Goal: Task Accomplishment & Management: Complete application form

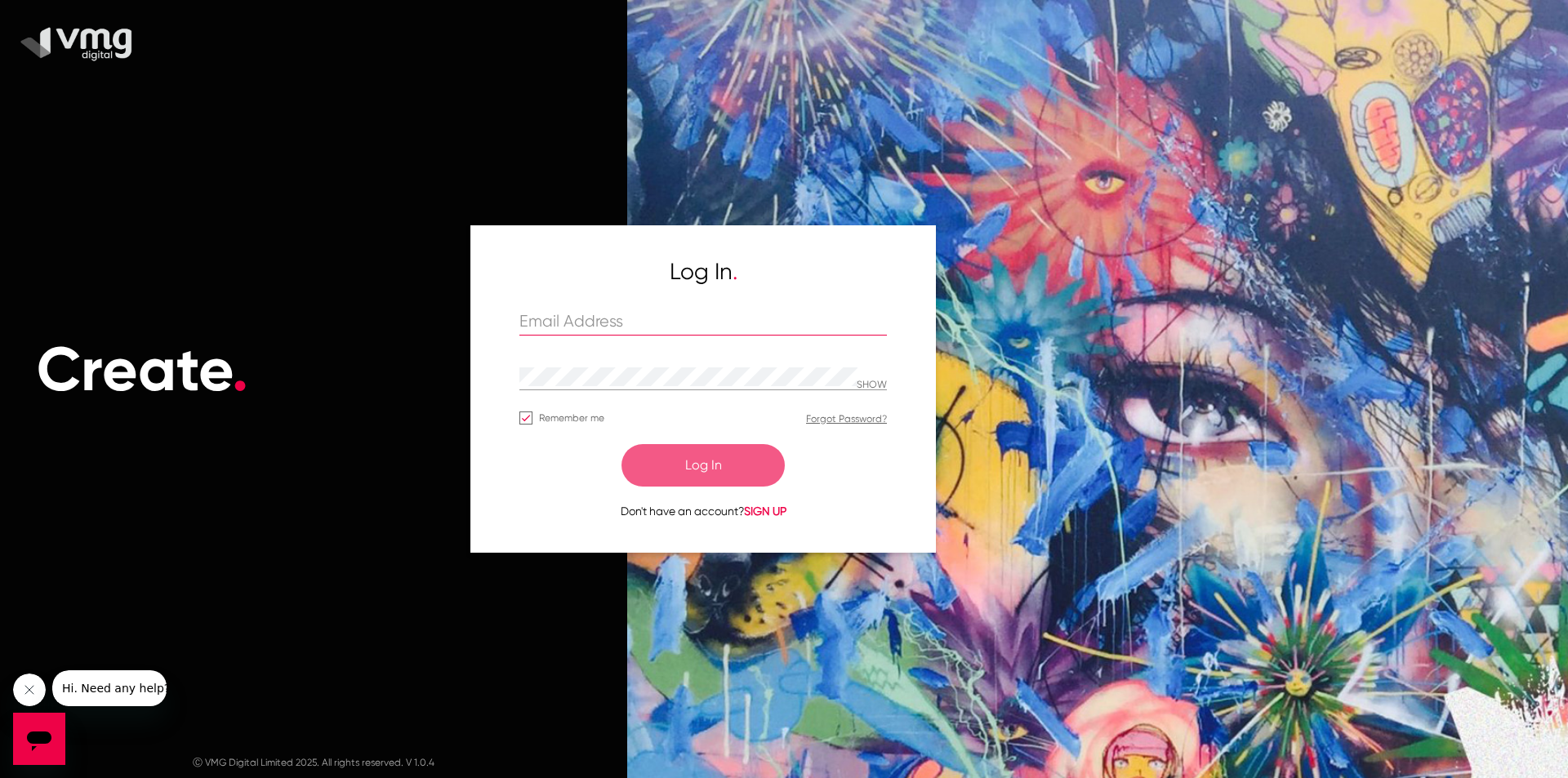
click at [579, 319] on input "text" at bounding box center [702, 322] width 367 height 19
paste input "[PERSON_NAME][EMAIL_ADDRESS][DOMAIN_NAME]"
type input "[PERSON_NAME][EMAIL_ADDRESS][DOMAIN_NAME]"
click at [577, 364] on form "[PERSON_NAME][EMAIL_ADDRESS][DOMAIN_NAME] SHOW Remember me Forgot Password? Log…" at bounding box center [702, 415] width 367 height 210
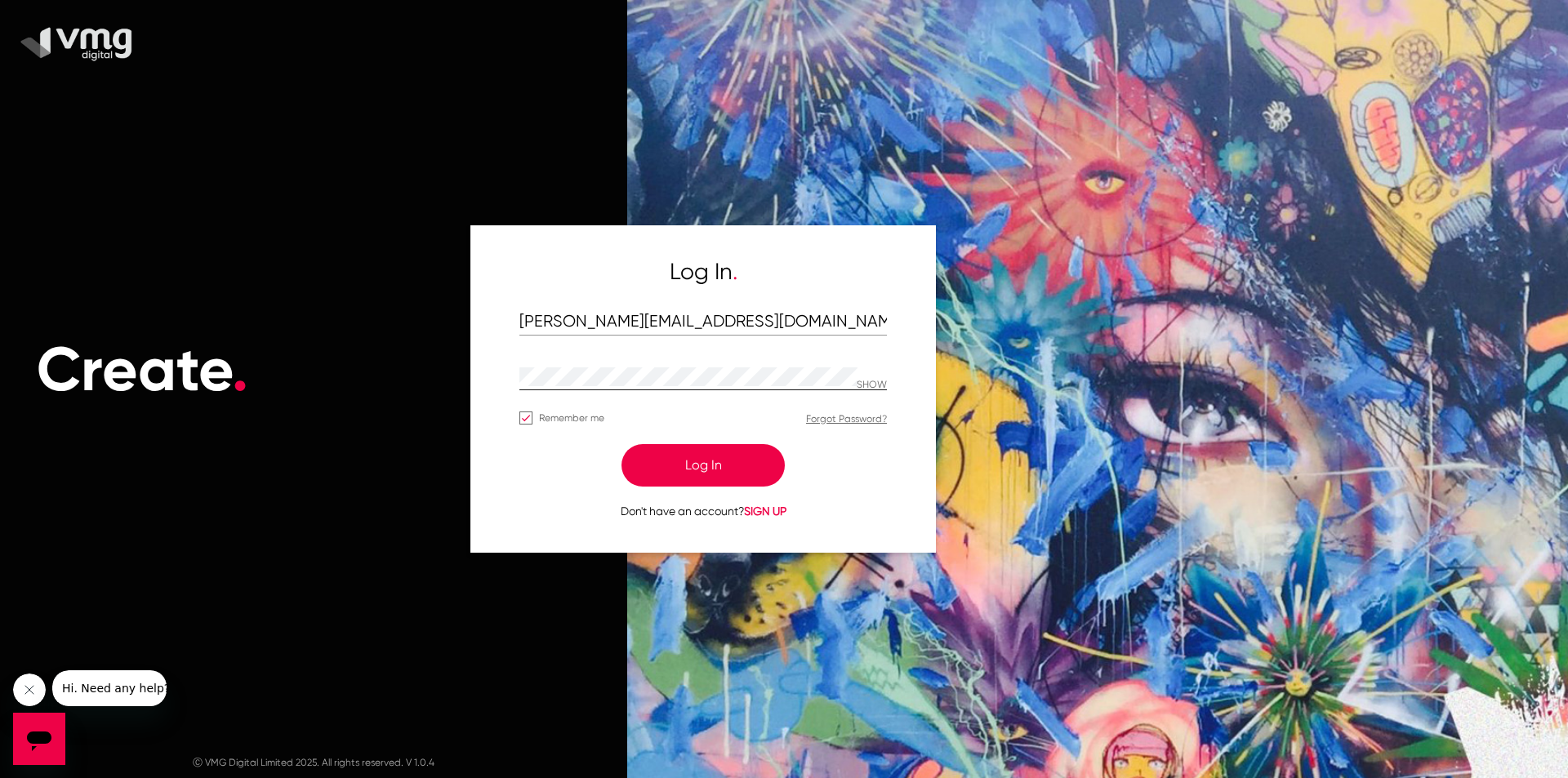
click at [865, 380] on p "SHOW" at bounding box center [871, 385] width 30 height 11
click at [713, 464] on button "Log In" at bounding box center [703, 465] width 163 height 42
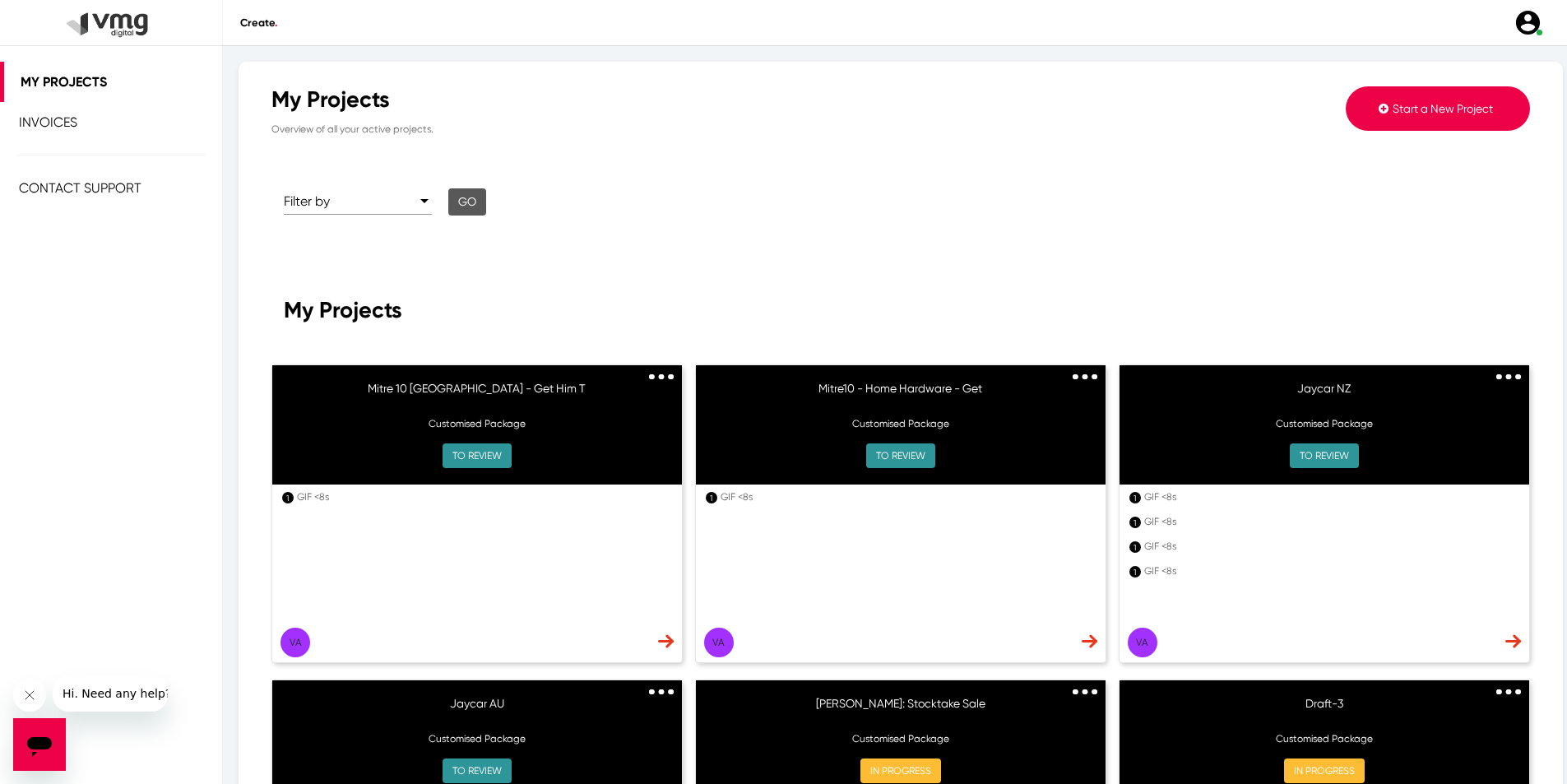
click at [1423, 113] on span "Start a New Project" at bounding box center [1443, 108] width 101 height 13
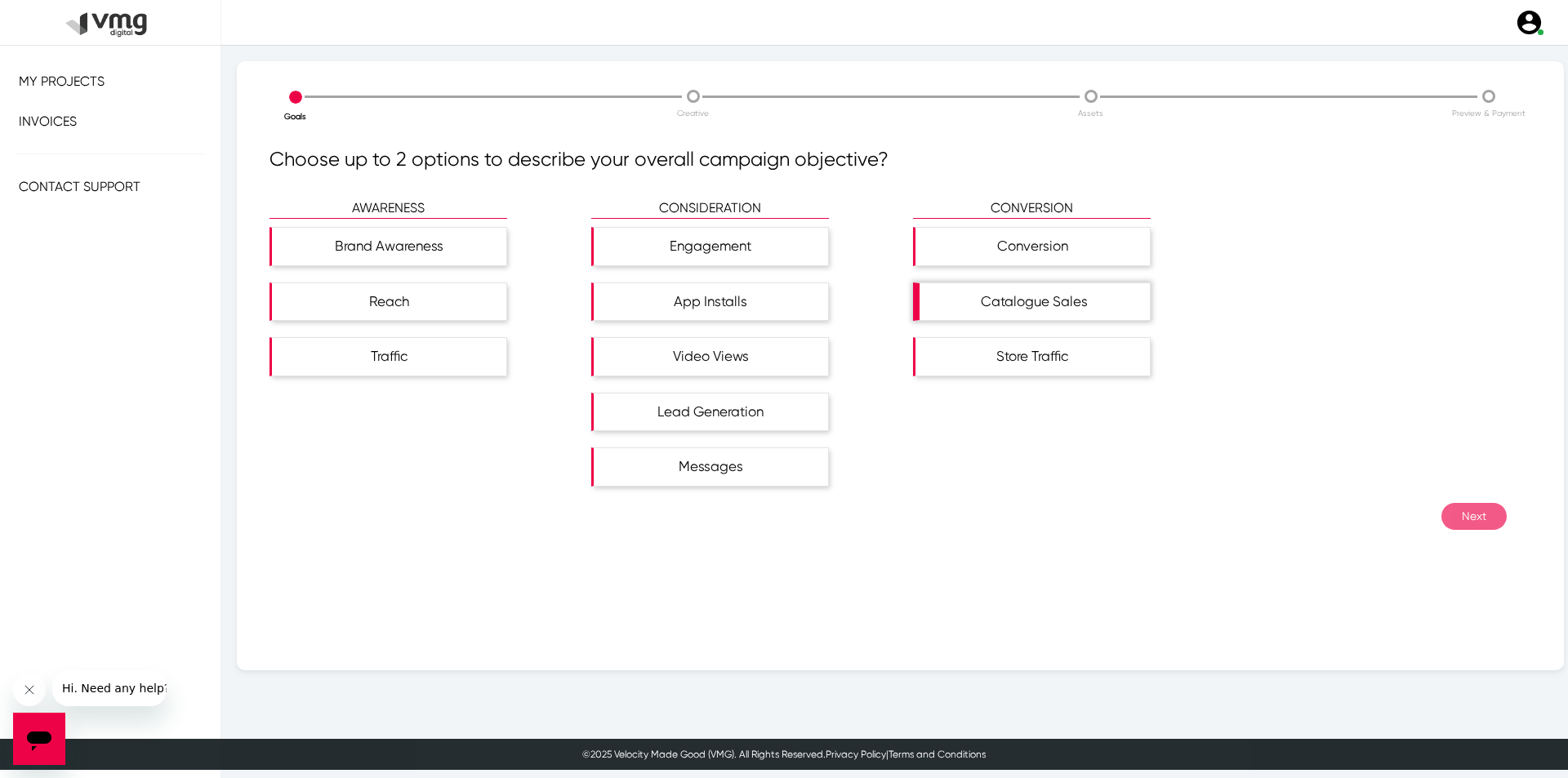
click at [1008, 301] on div "Catalogue Sales" at bounding box center [1033, 302] width 230 height 37
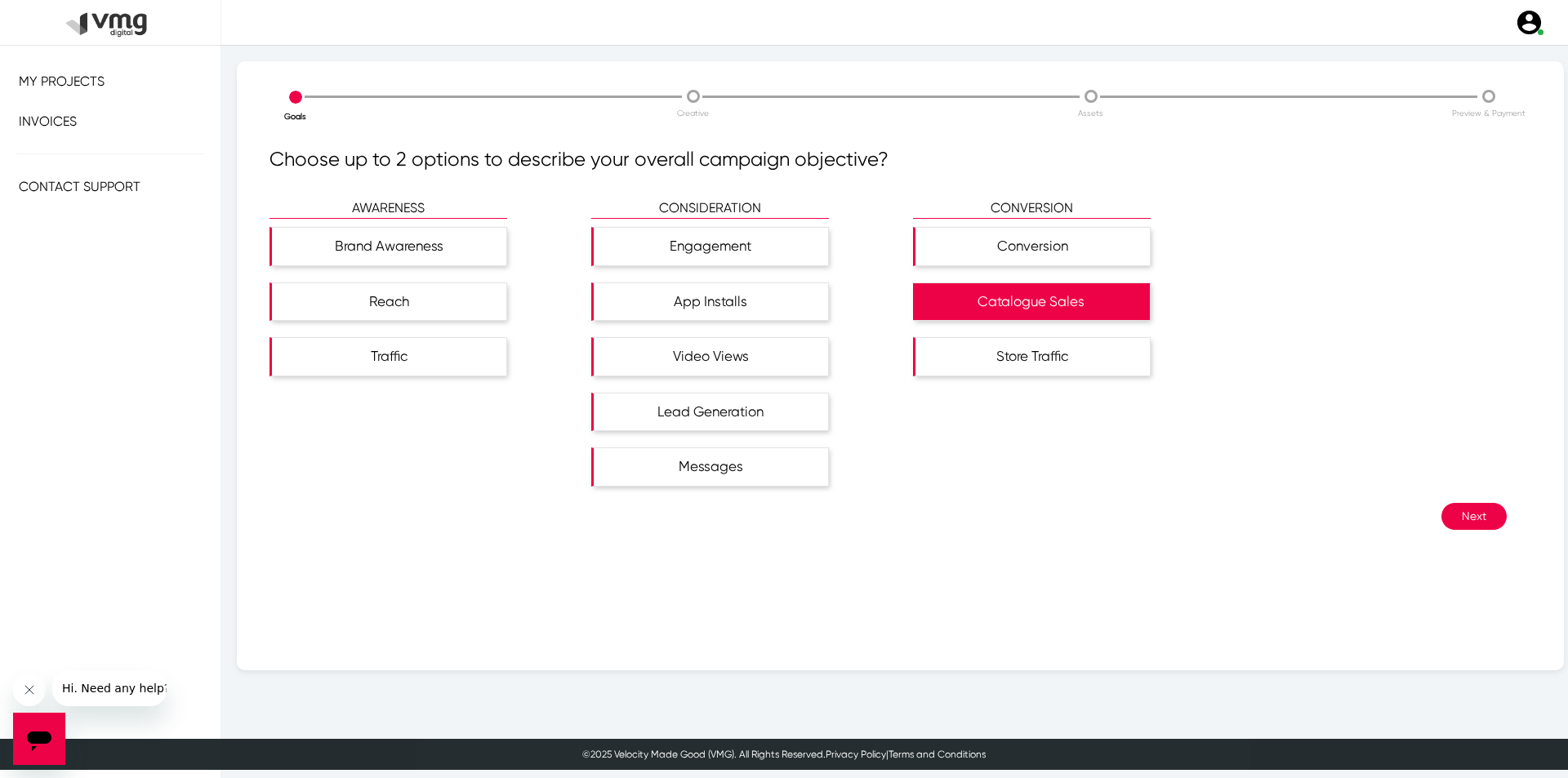
click at [1424, 517] on button "Next" at bounding box center [1473, 516] width 65 height 27
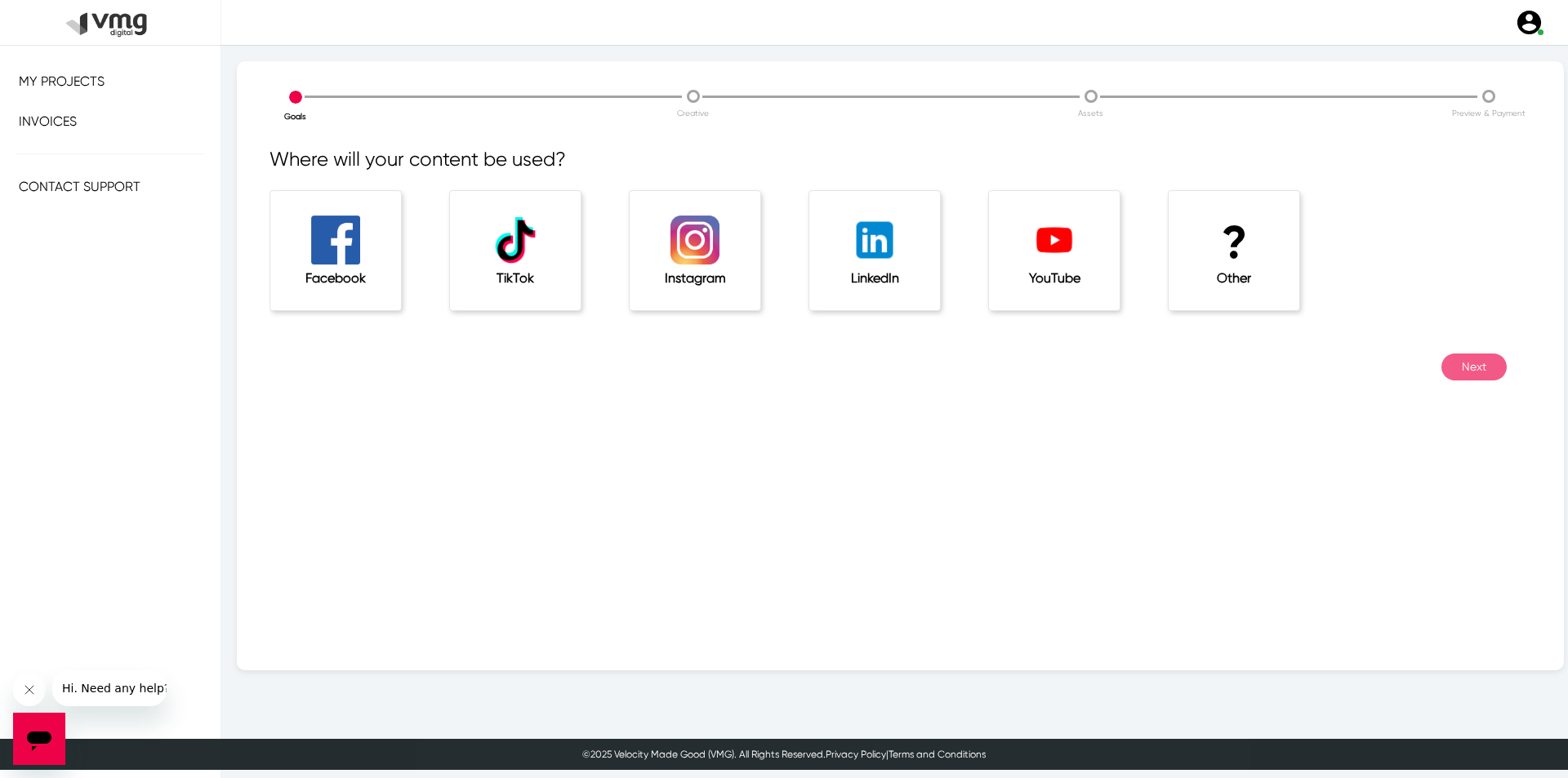
click at [1224, 283] on h5 "Other" at bounding box center [1233, 278] width 65 height 16
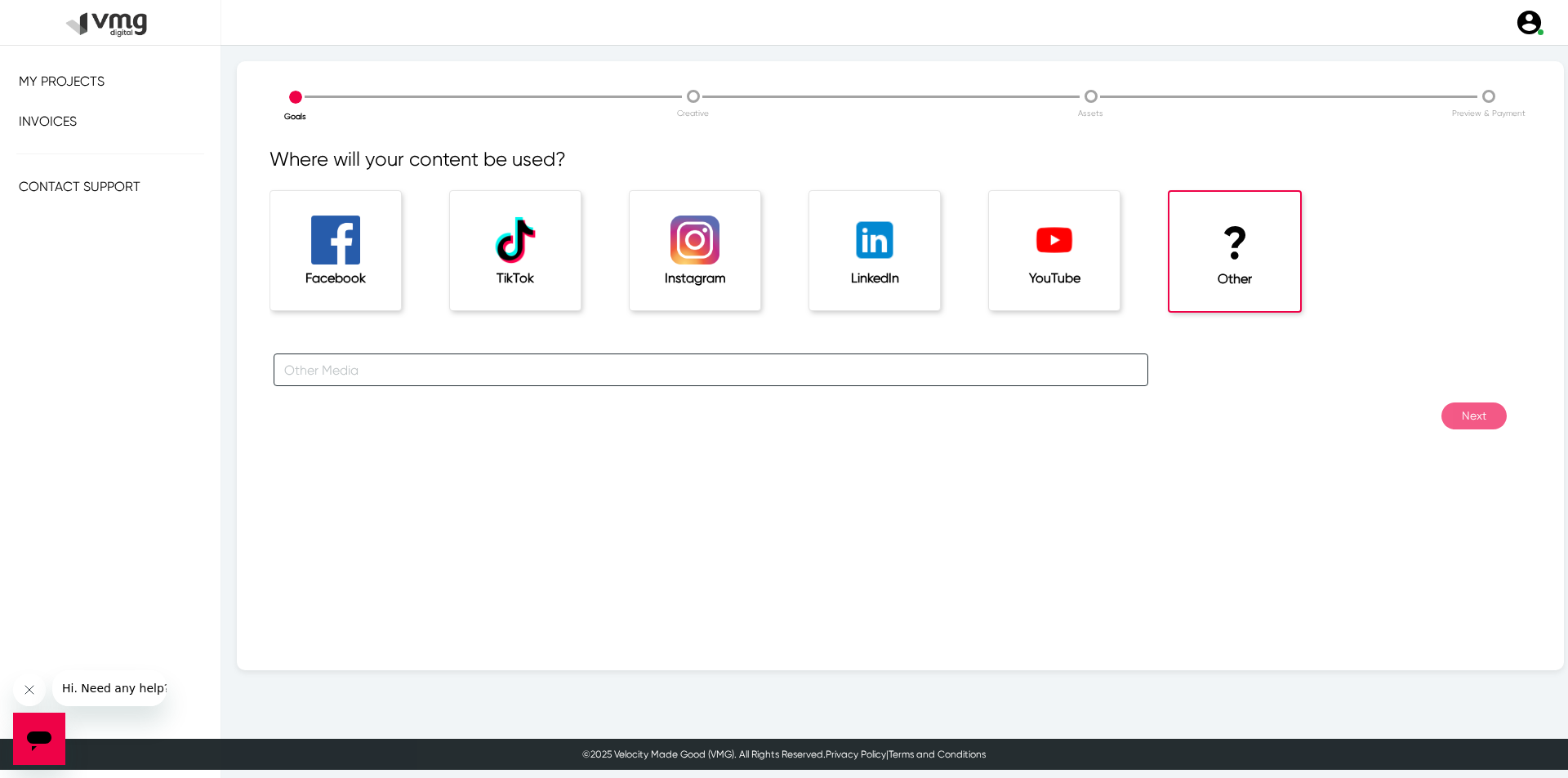
click at [411, 369] on input "text" at bounding box center [711, 369] width 875 height 33
drag, startPoint x: 297, startPoint y: 374, endPoint x: 278, endPoint y: 376, distance: 19.1
click at [279, 376] on input "Website" at bounding box center [711, 369] width 875 height 33
drag, startPoint x: 297, startPoint y: 368, endPoint x: 279, endPoint y: 366, distance: 18.1
click at [279, 367] on input "website" at bounding box center [711, 369] width 875 height 33
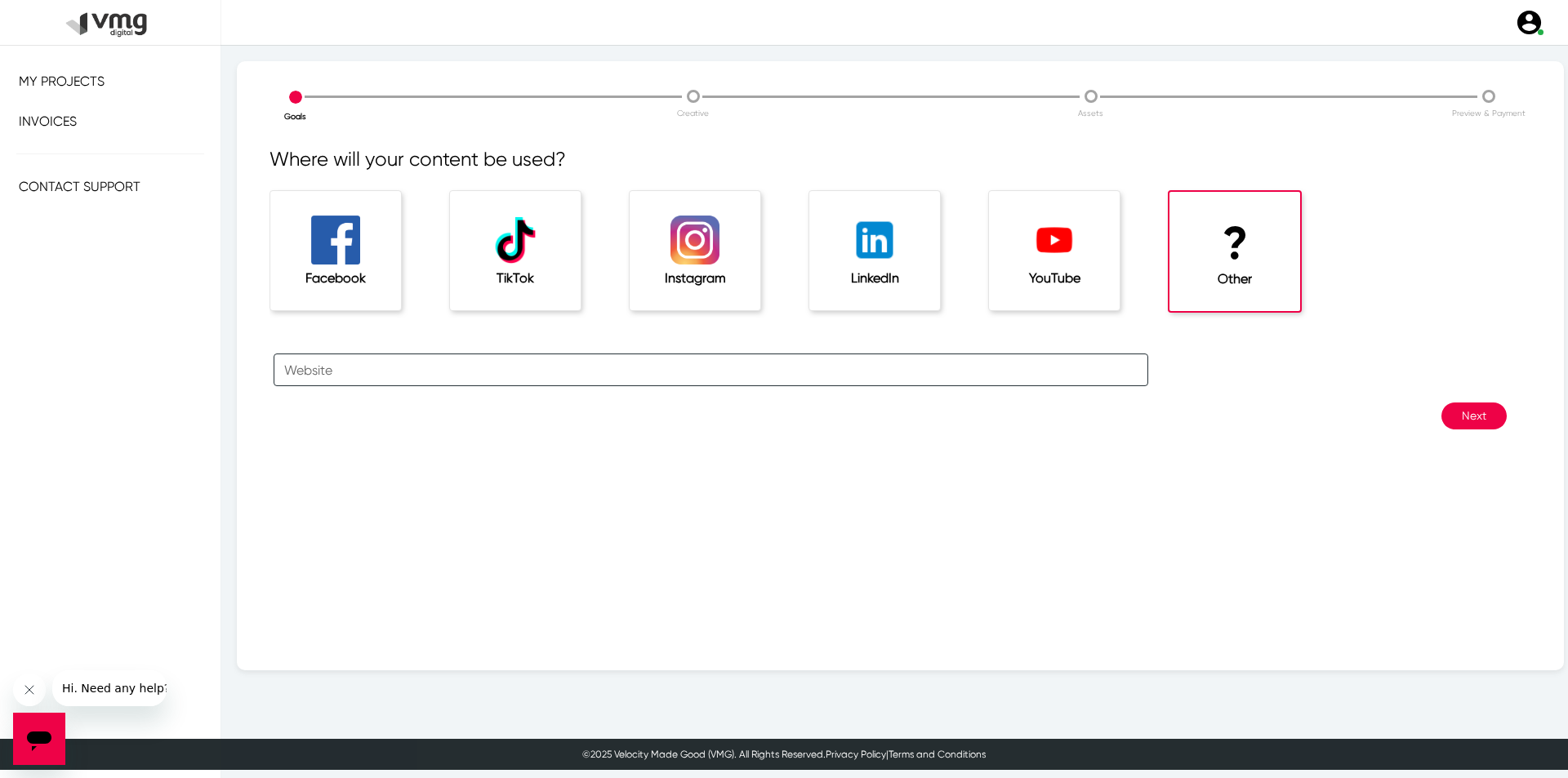
type input "Website"
click at [1424, 416] on button "Next" at bounding box center [1473, 415] width 65 height 27
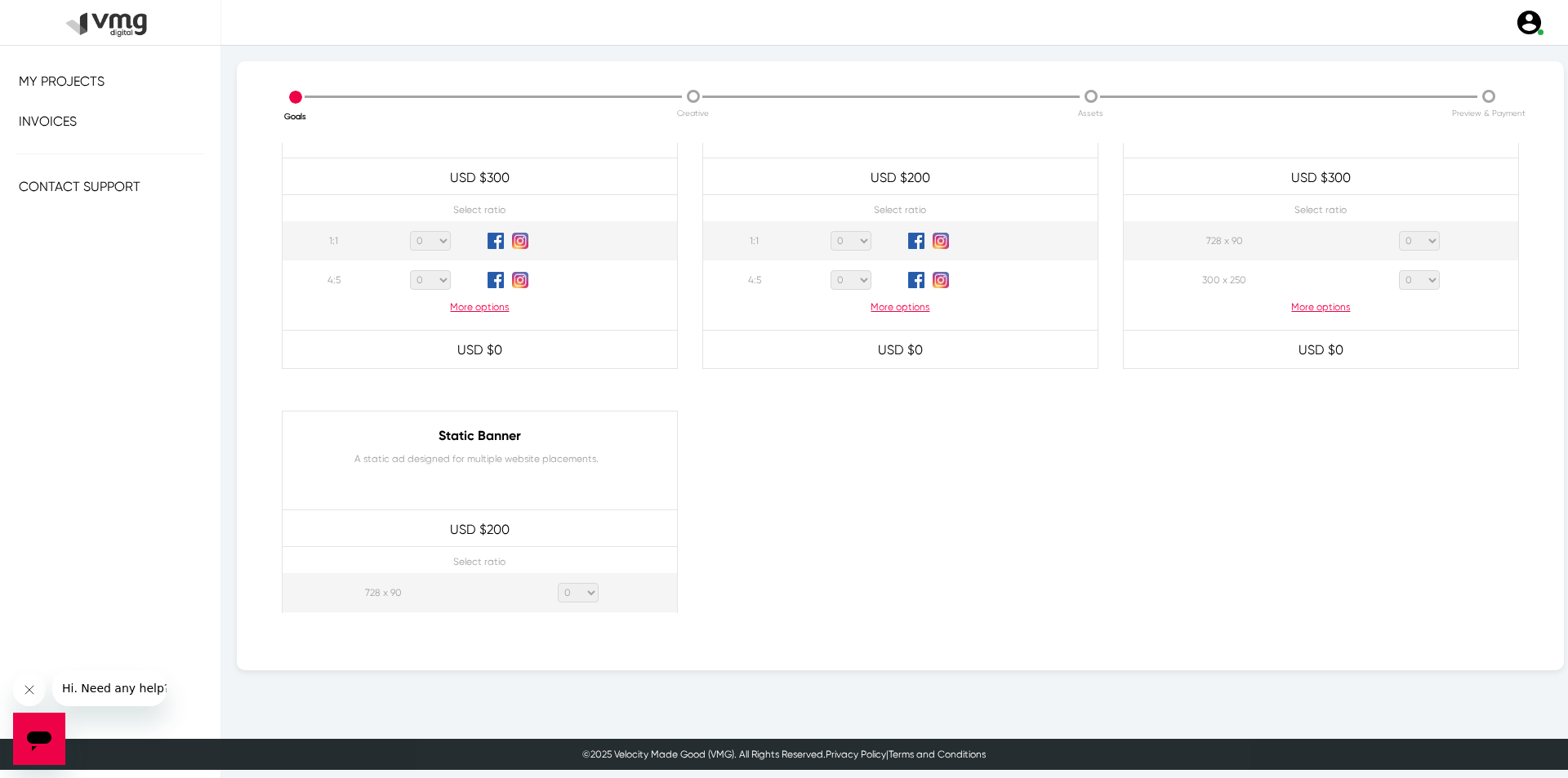
scroll to position [816, 0]
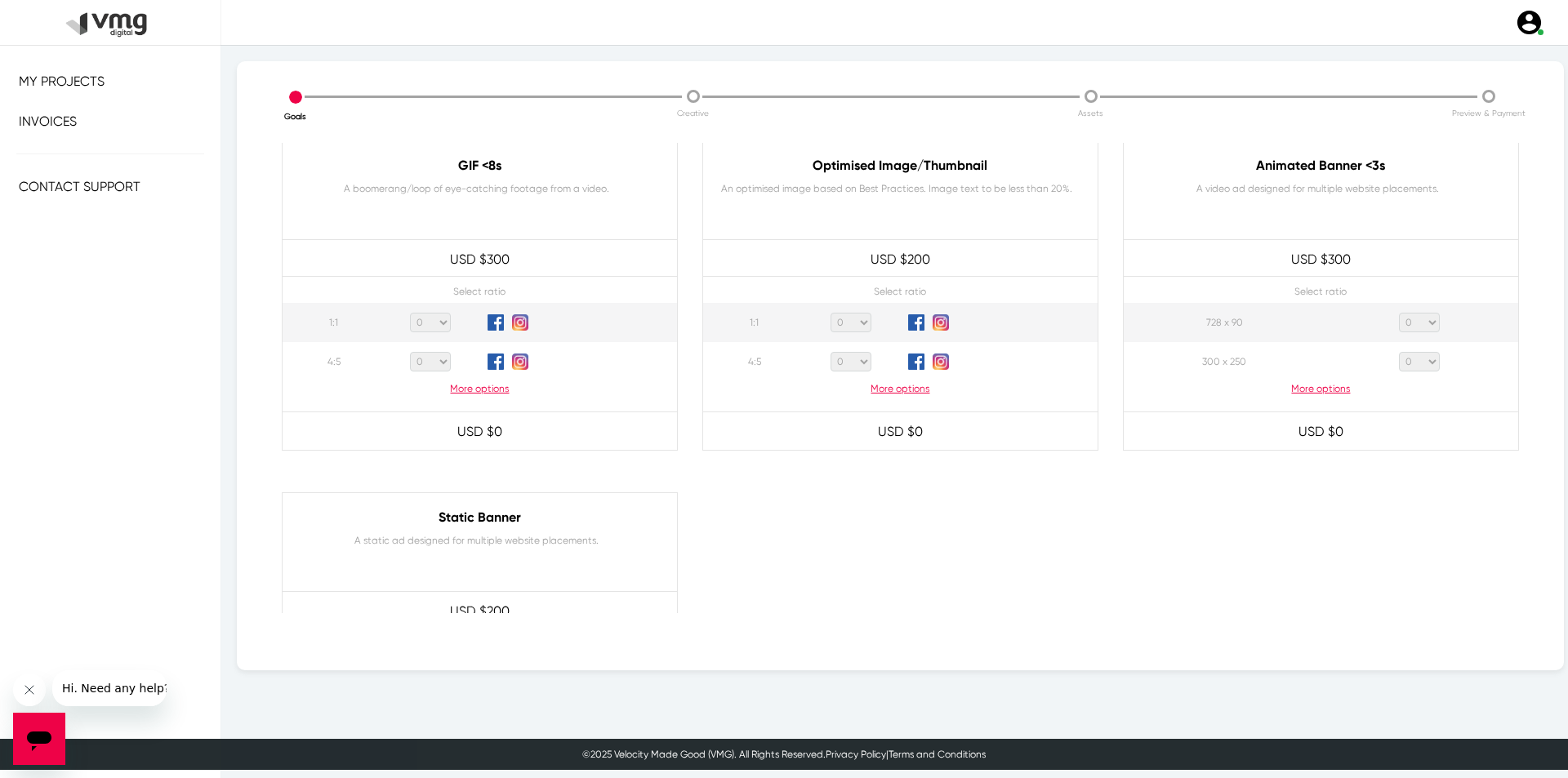
click at [427, 322] on select "0 1 2 3 4 5 6 7 8 9 10 11 12 13 14 15 16 17 18 19 20" at bounding box center [430, 322] width 41 height 20
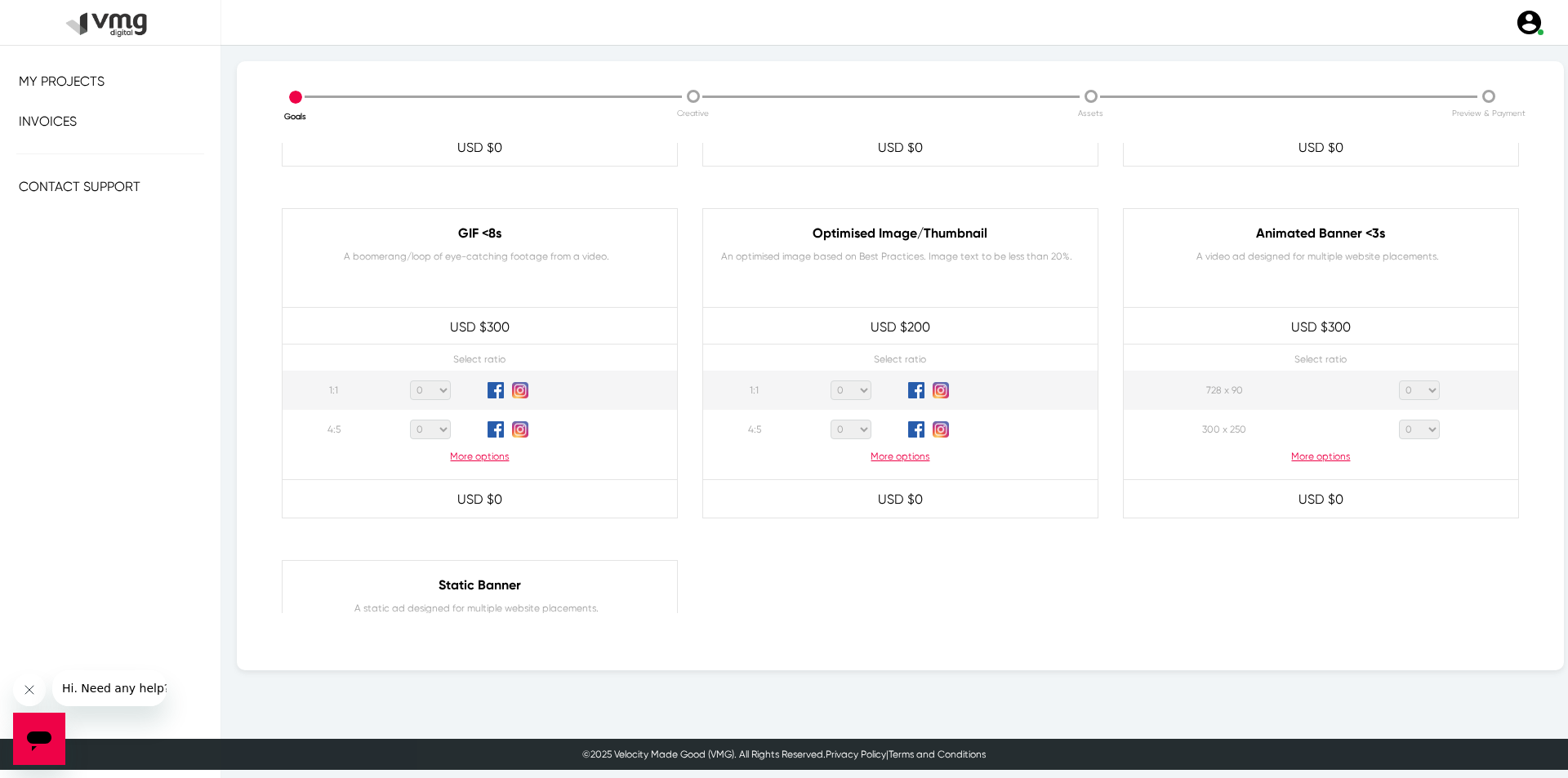
scroll to position [735, 0]
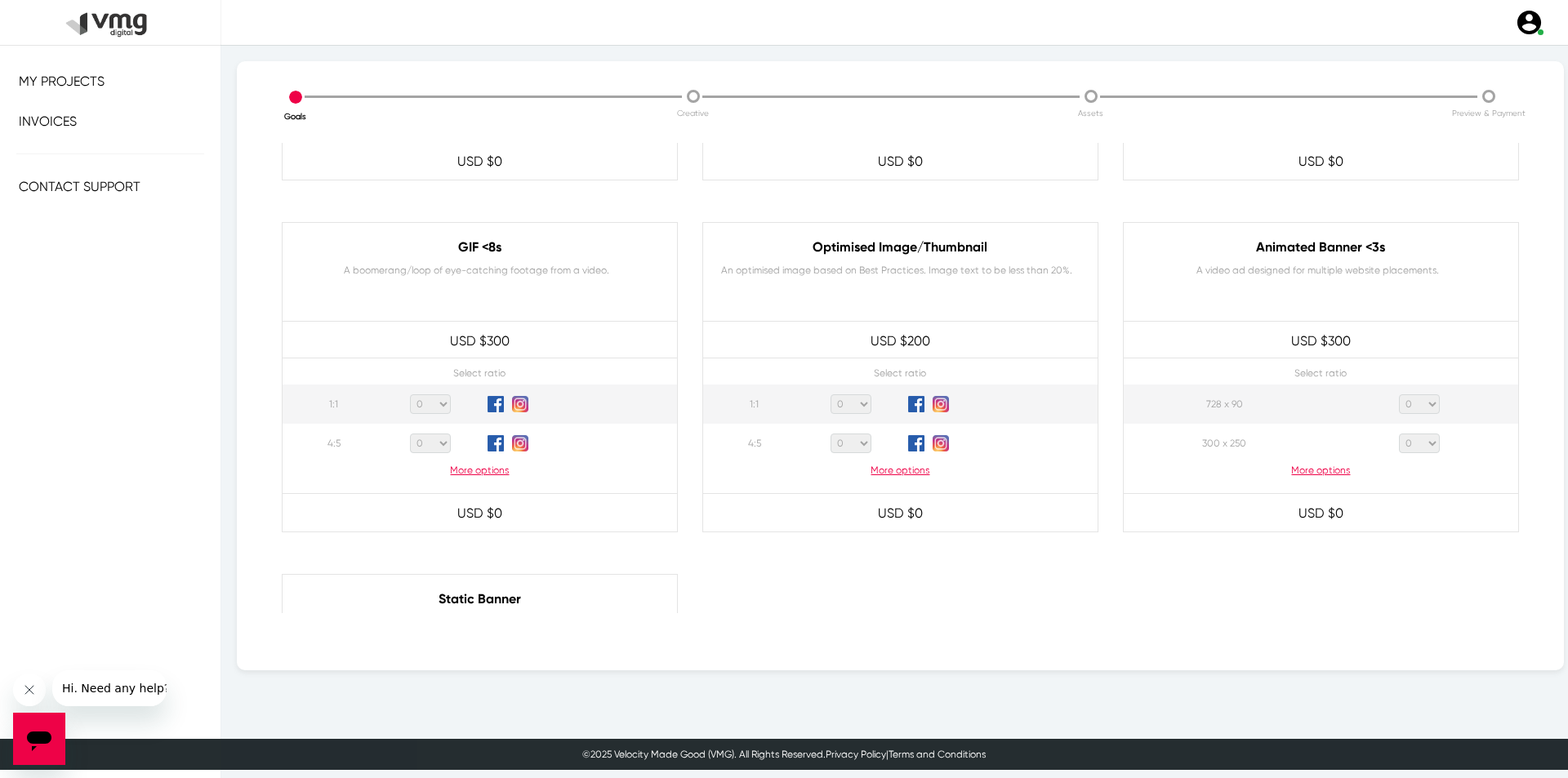
click at [441, 407] on select "0 1 2 3 4 5 6 7 8 9 10 11 12 13 14 15 16 17 18 19 20" at bounding box center [430, 403] width 41 height 20
select select "2"
click at [410, 394] on select "0 1 2 3 4 5 6 7 8 9 10 11 12 13 14 15 16 17 18 19 20" at bounding box center [430, 403] width 41 height 20
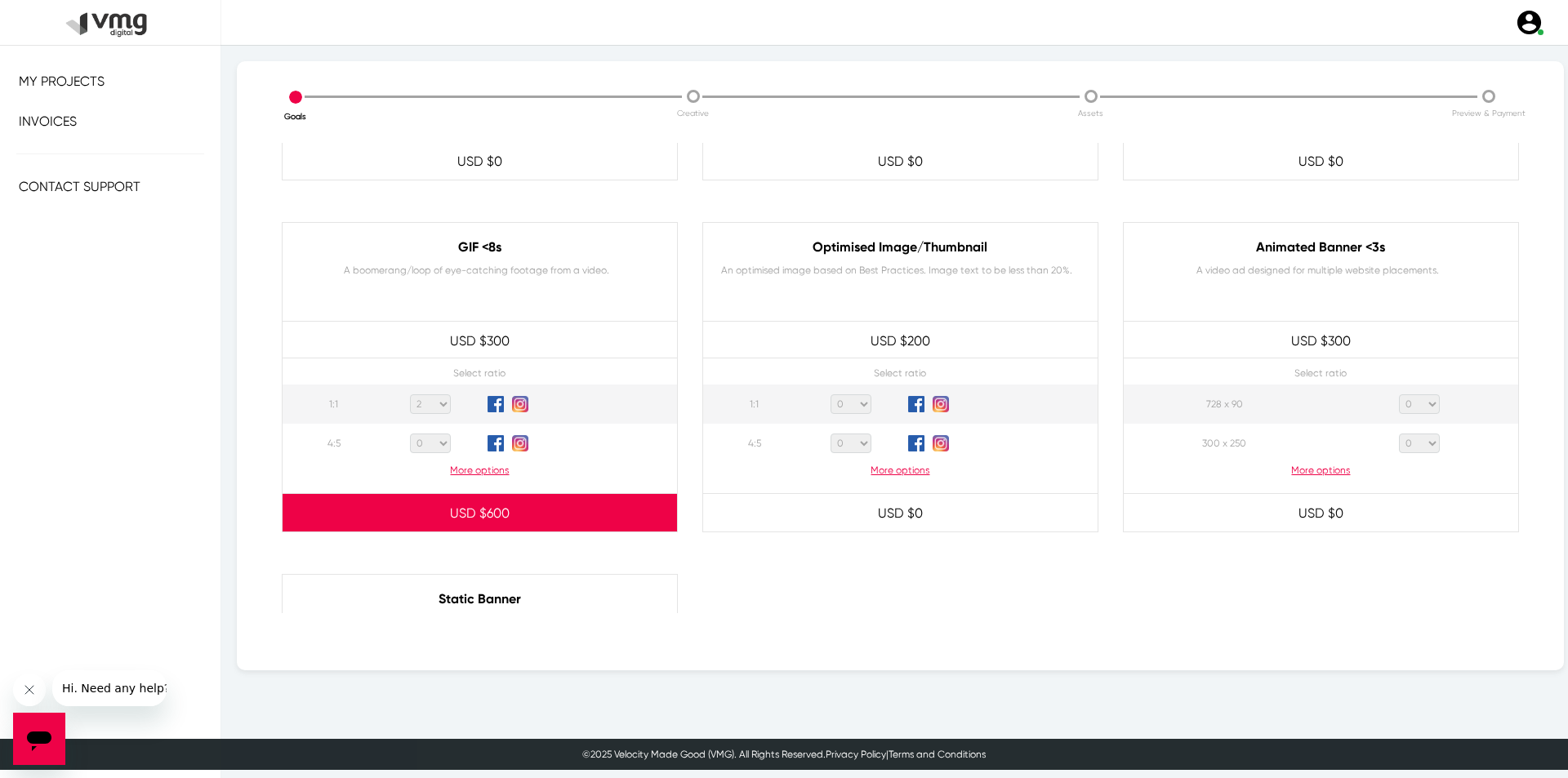
click at [436, 449] on select "0 1 2 3 4 5 6 7 8 9 10 11 12 13 14 15 16 17 18 19 20" at bounding box center [430, 443] width 41 height 20
click at [333, 463] on p "More options" at bounding box center [480, 470] width 394 height 15
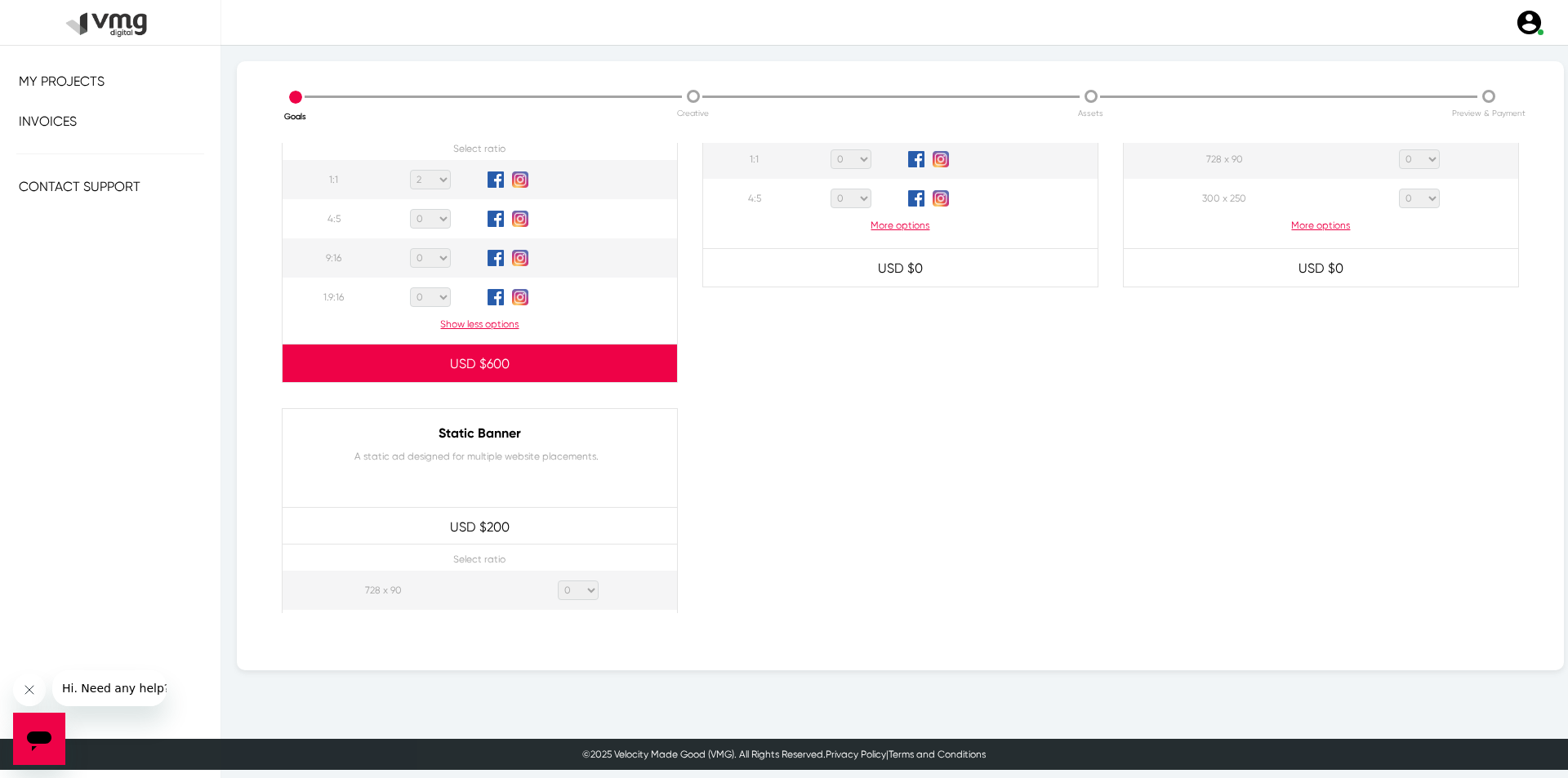
scroll to position [1061, 0]
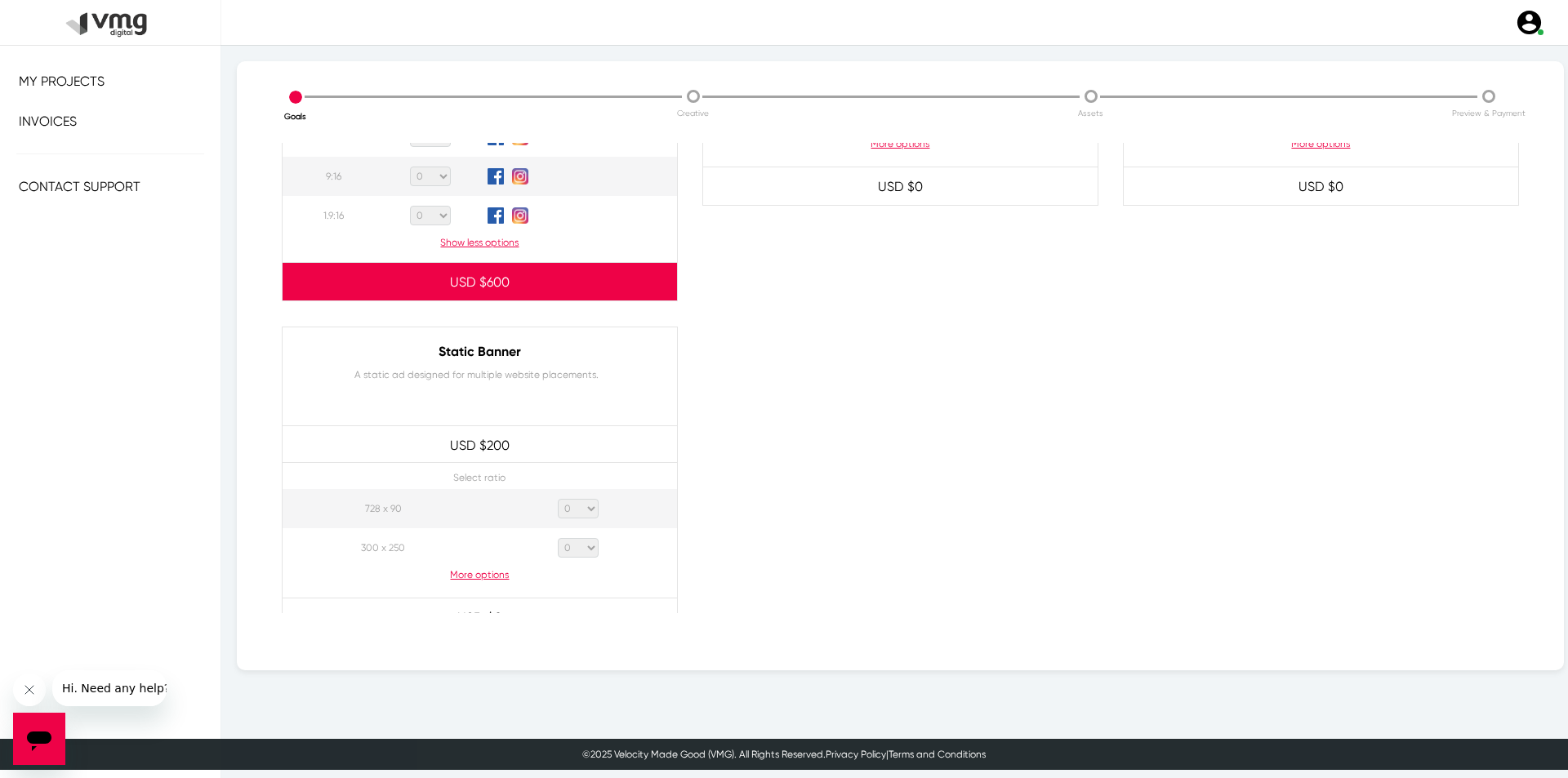
click at [480, 245] on p "Show less options" at bounding box center [480, 242] width 394 height 15
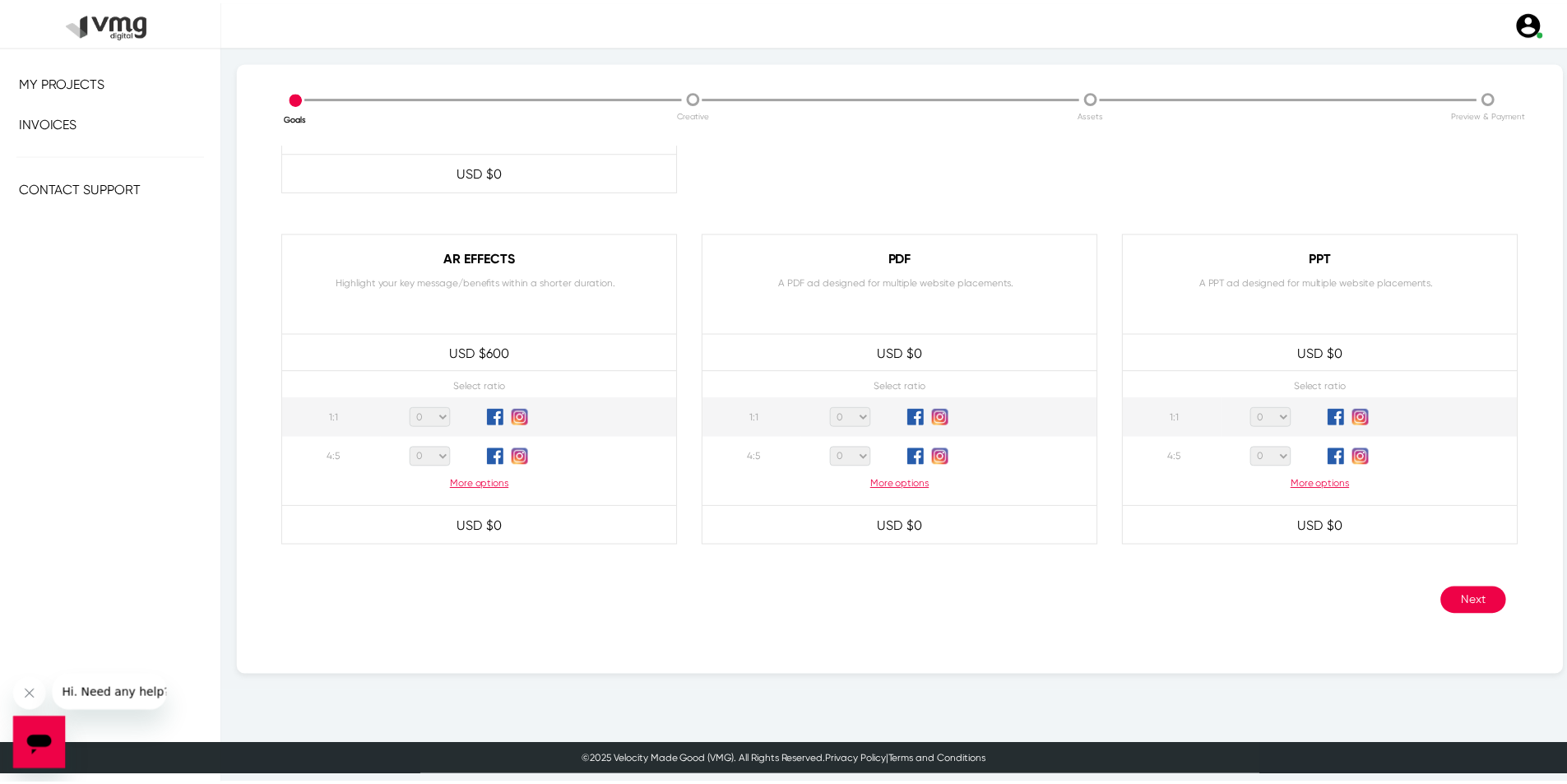
scroll to position [1460, 0]
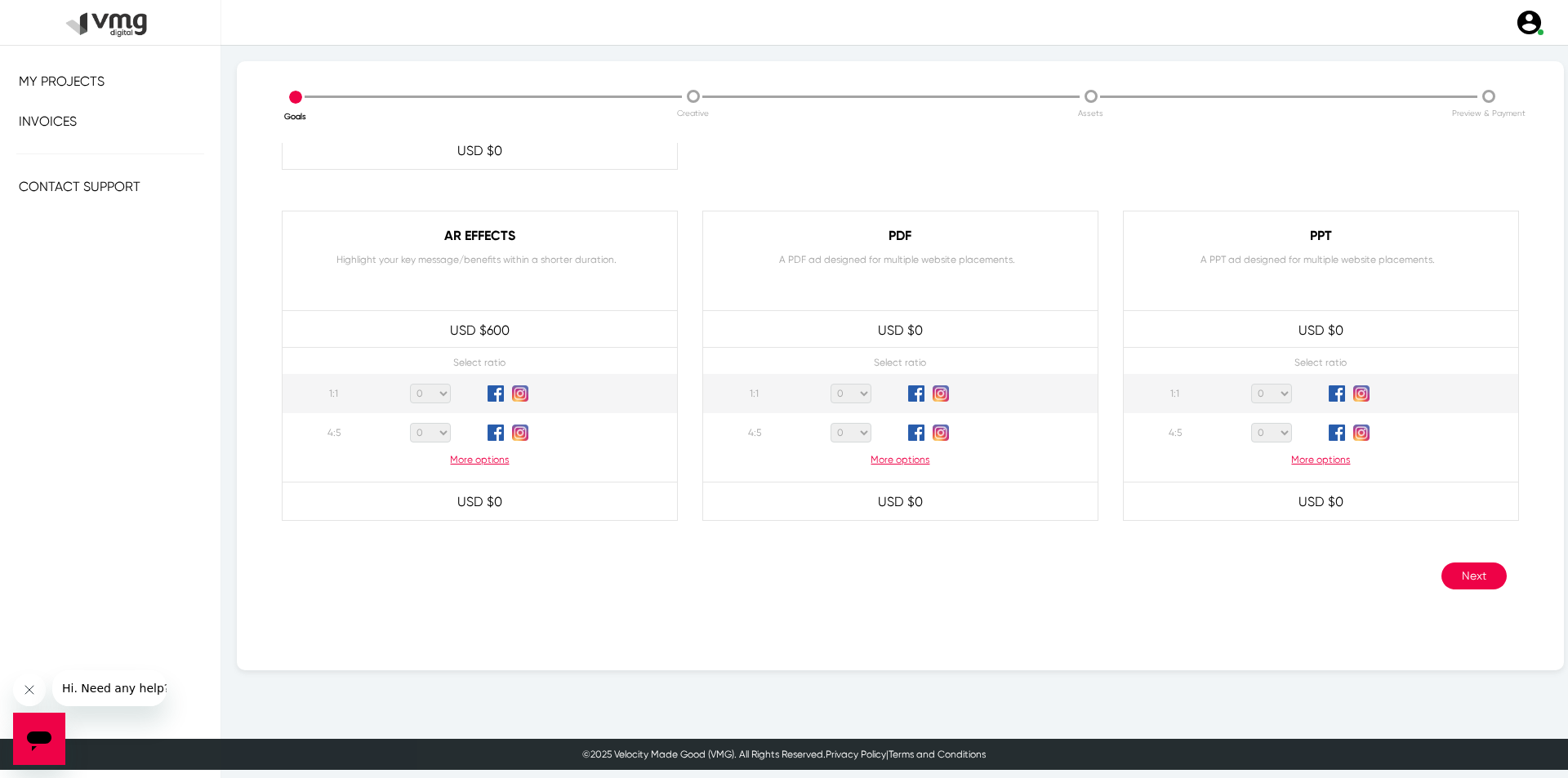
click at [1424, 567] on button "Next" at bounding box center [1473, 575] width 65 height 27
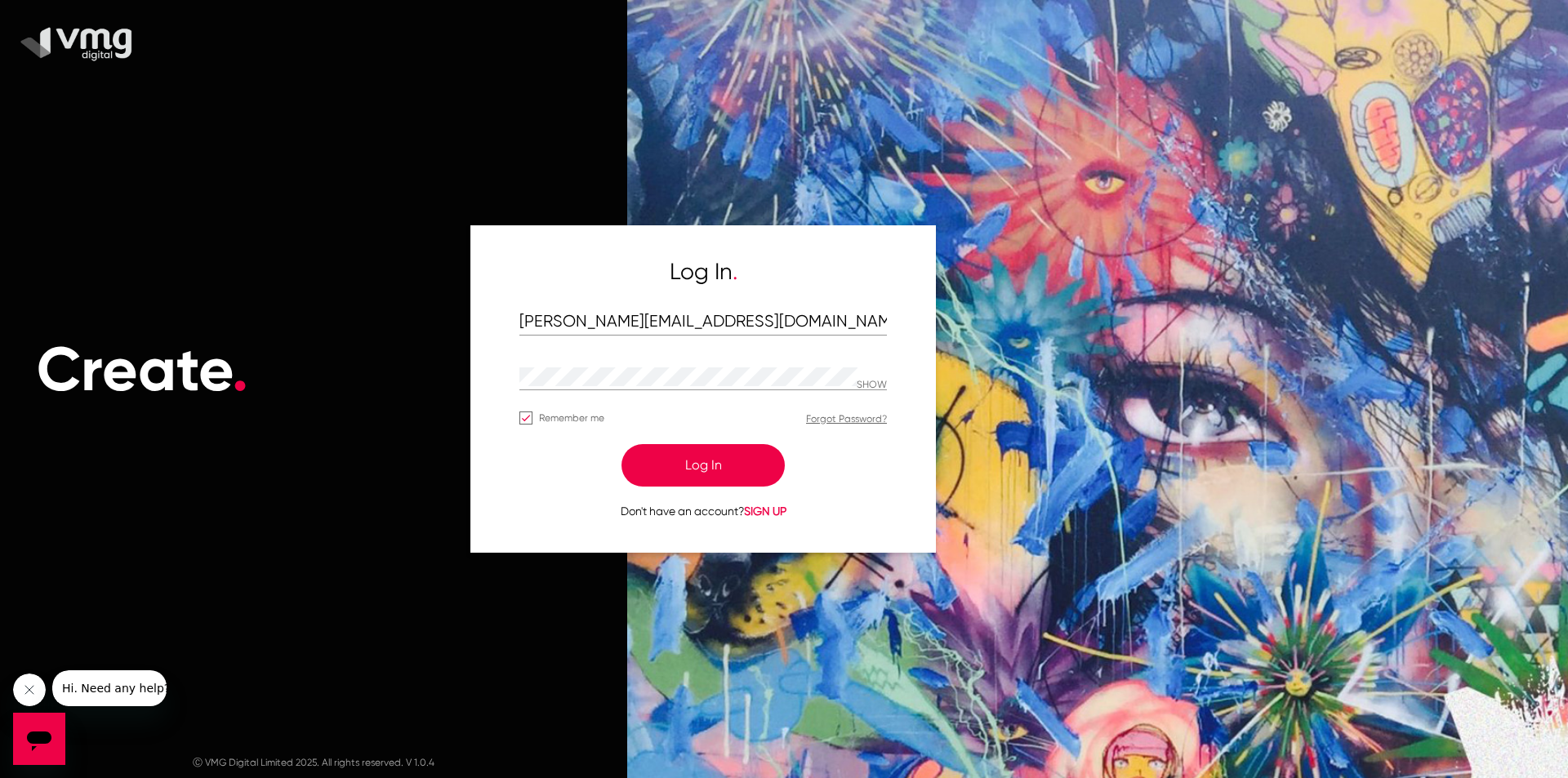
click at [686, 462] on button "Log In" at bounding box center [703, 465] width 163 height 42
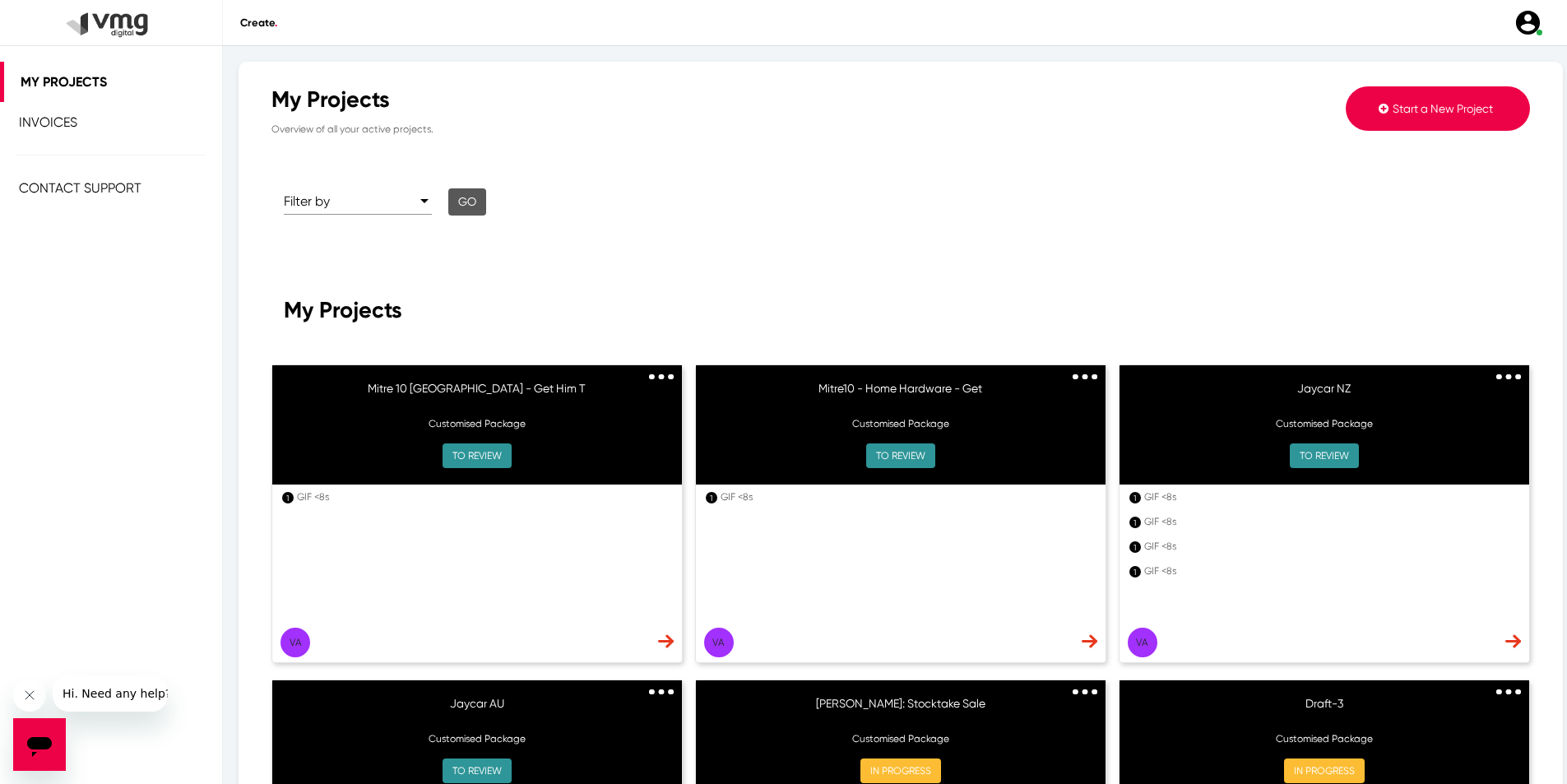
click at [651, 378] on img at bounding box center [661, 377] width 24 height 6
click at [668, 317] on div "My Projects" at bounding box center [901, 310] width 1234 height 27
click at [383, 194] on span at bounding box center [351, 201] width 133 height 15
click at [357, 277] on span "In Progress" at bounding box center [358, 280] width 148 height 39
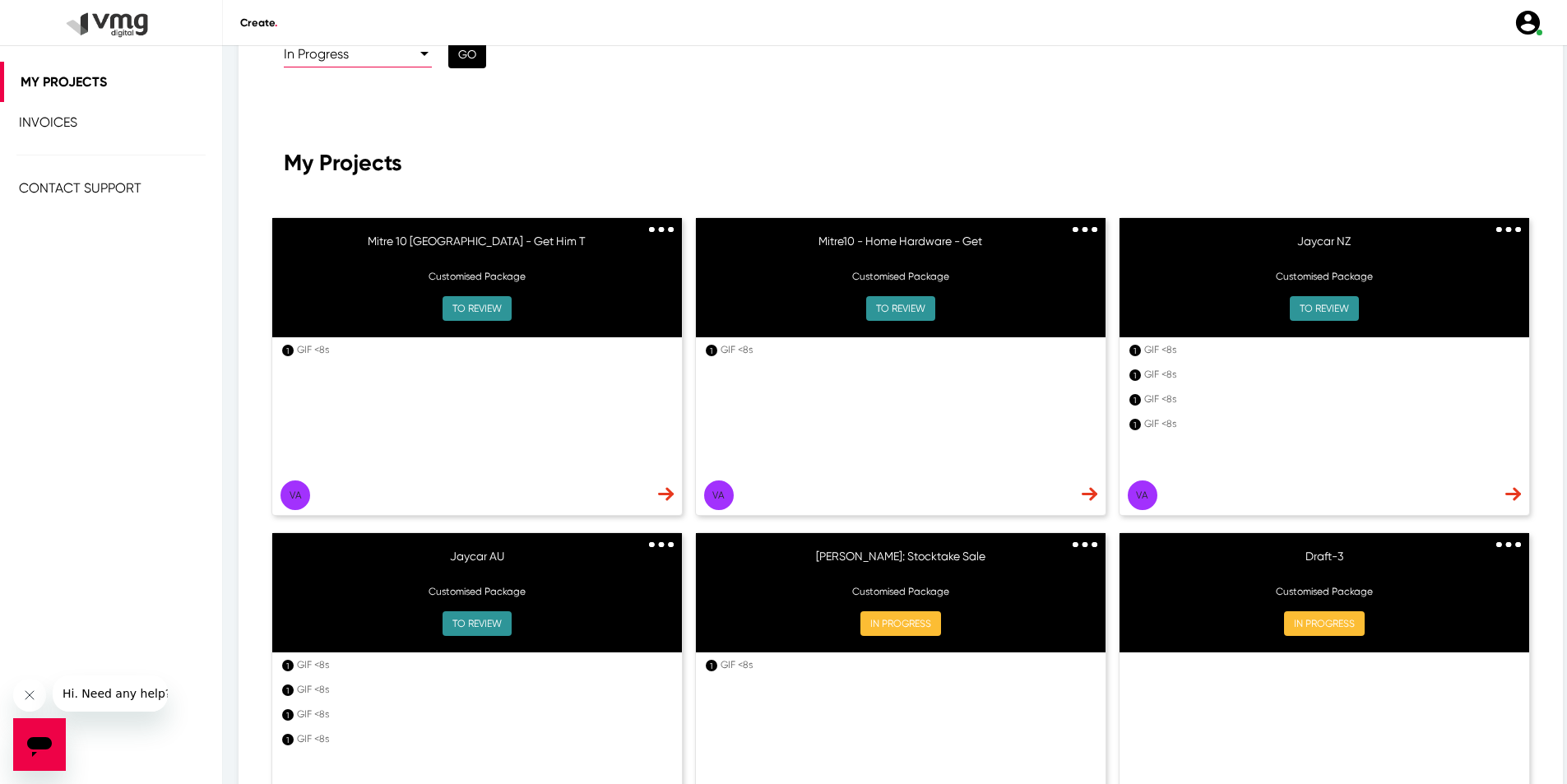
scroll to position [411, 0]
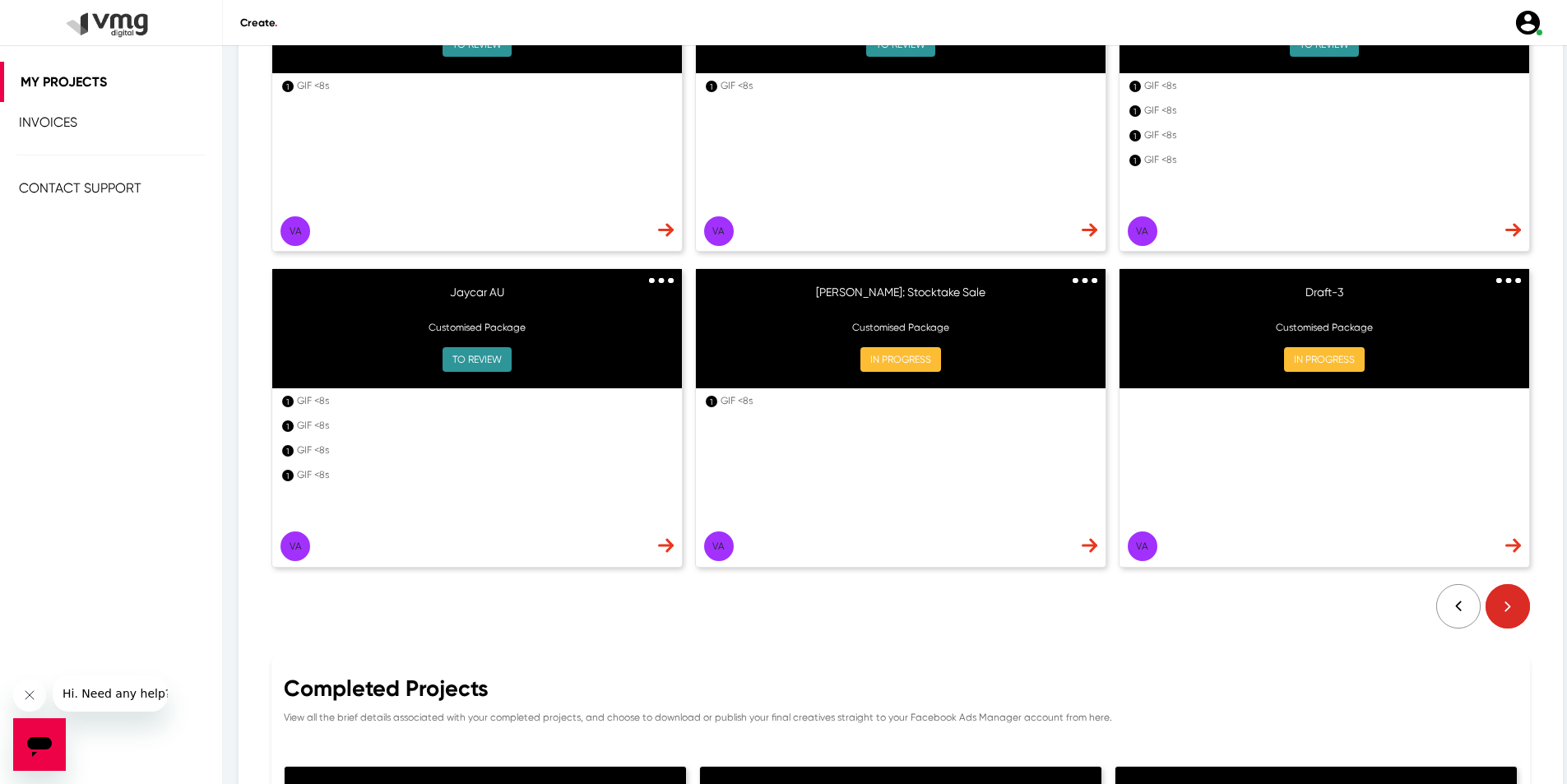
click at [1485, 544] on div "Va" at bounding box center [1325, 476] width 410 height 177
click at [674, 237] on img at bounding box center [666, 230] width 16 height 14
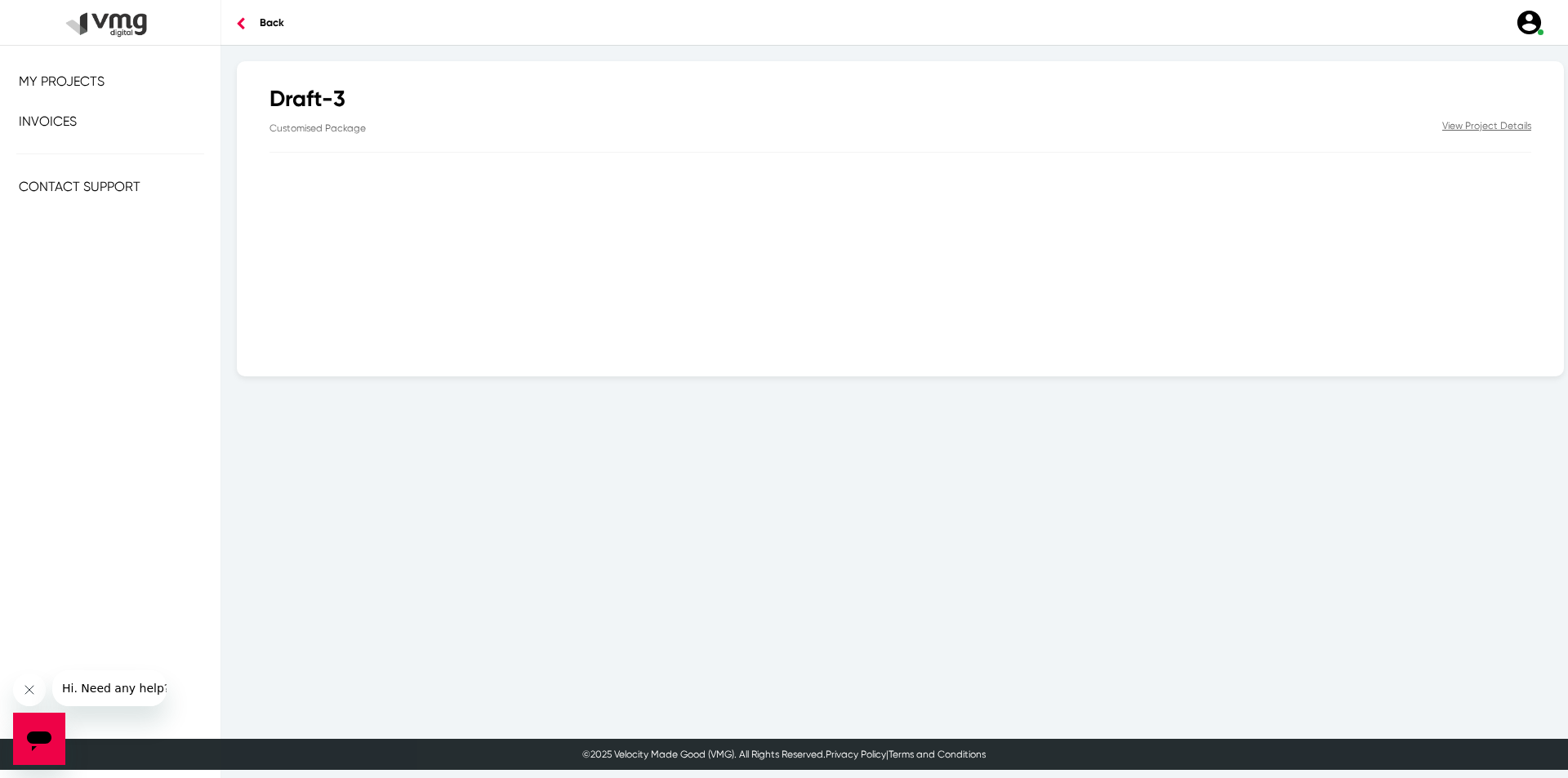
click at [263, 30] on h4 "Back" at bounding box center [272, 23] width 26 height 45
click at [255, 20] on button at bounding box center [239, 23] width 37 height 45
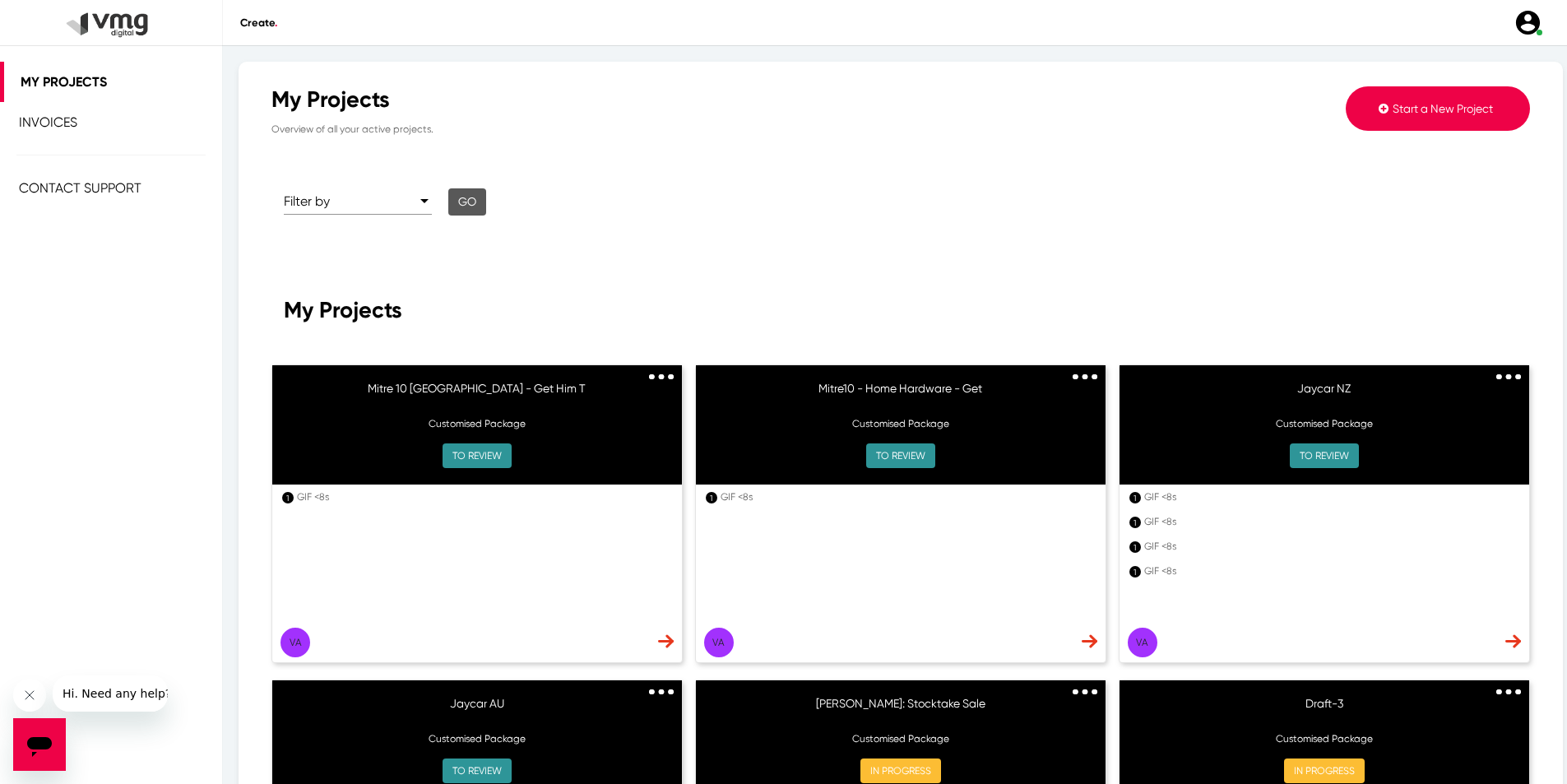
click at [352, 201] on span at bounding box center [351, 201] width 133 height 15
click at [317, 205] on span "All" at bounding box center [358, 201] width 148 height 39
click at [331, 204] on div "All" at bounding box center [351, 201] width 133 height 15
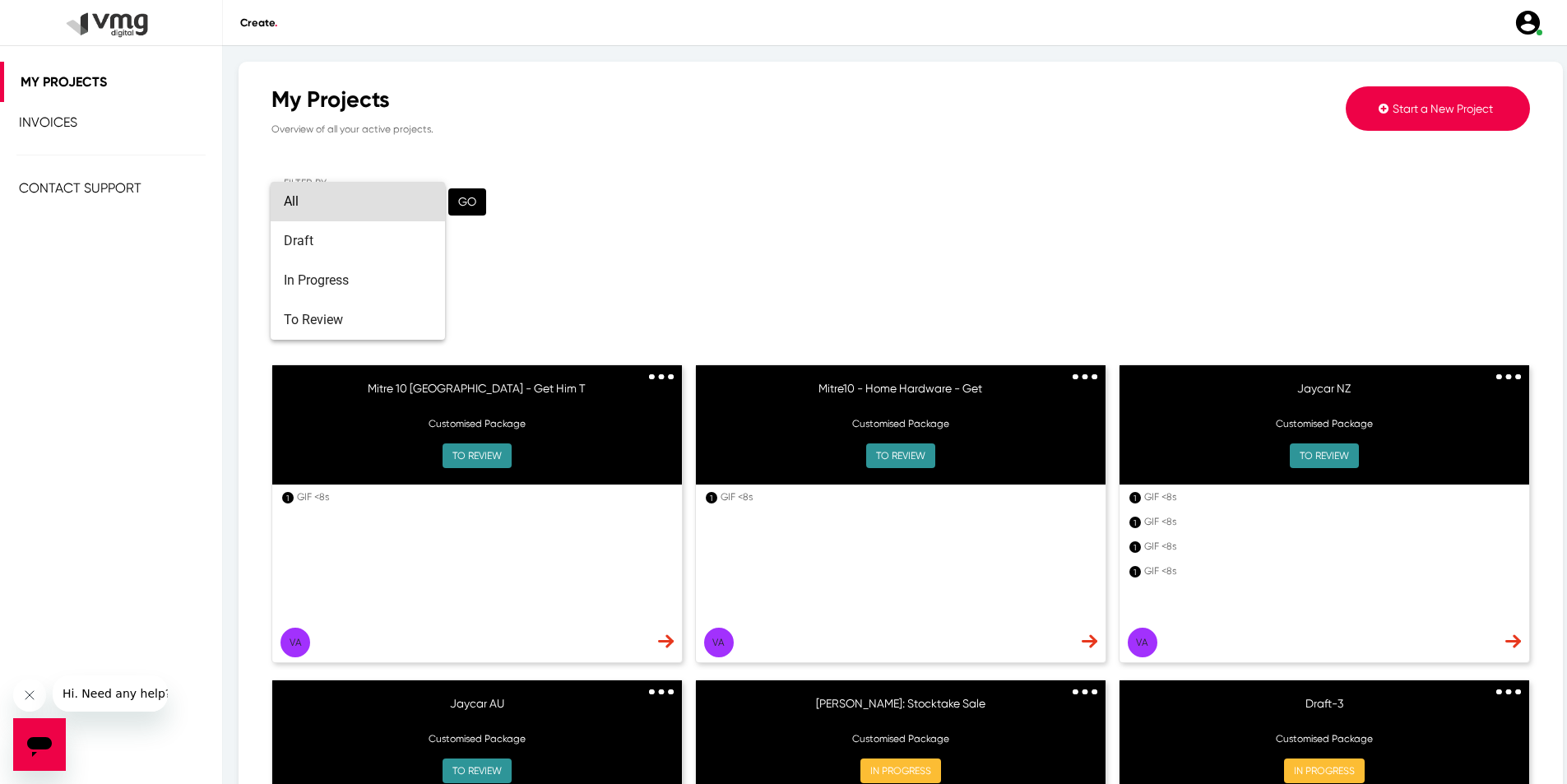
click at [634, 300] on div at bounding box center [784, 392] width 1567 height 784
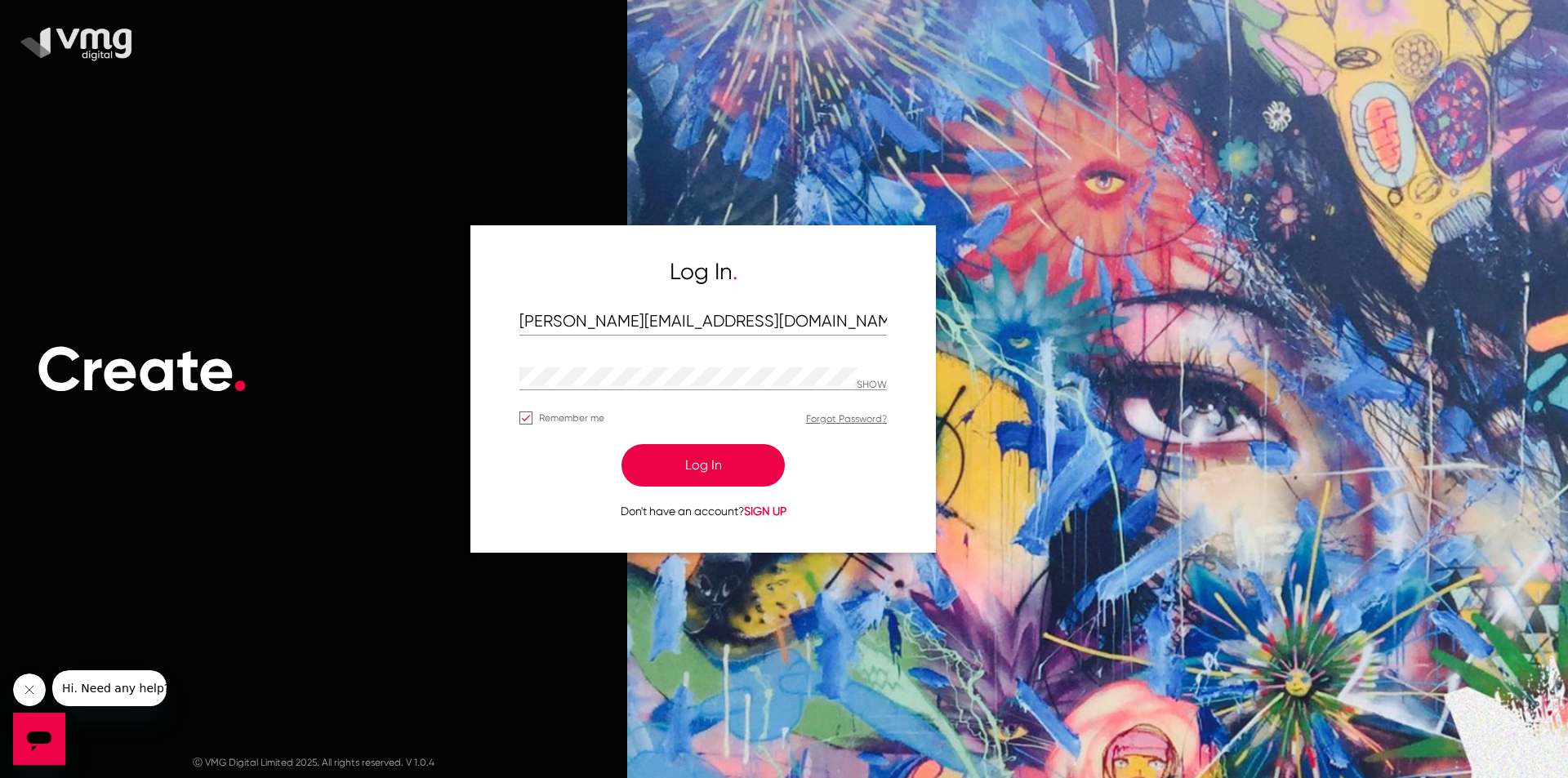
click at [681, 463] on button "Log In" at bounding box center [703, 465] width 163 height 42
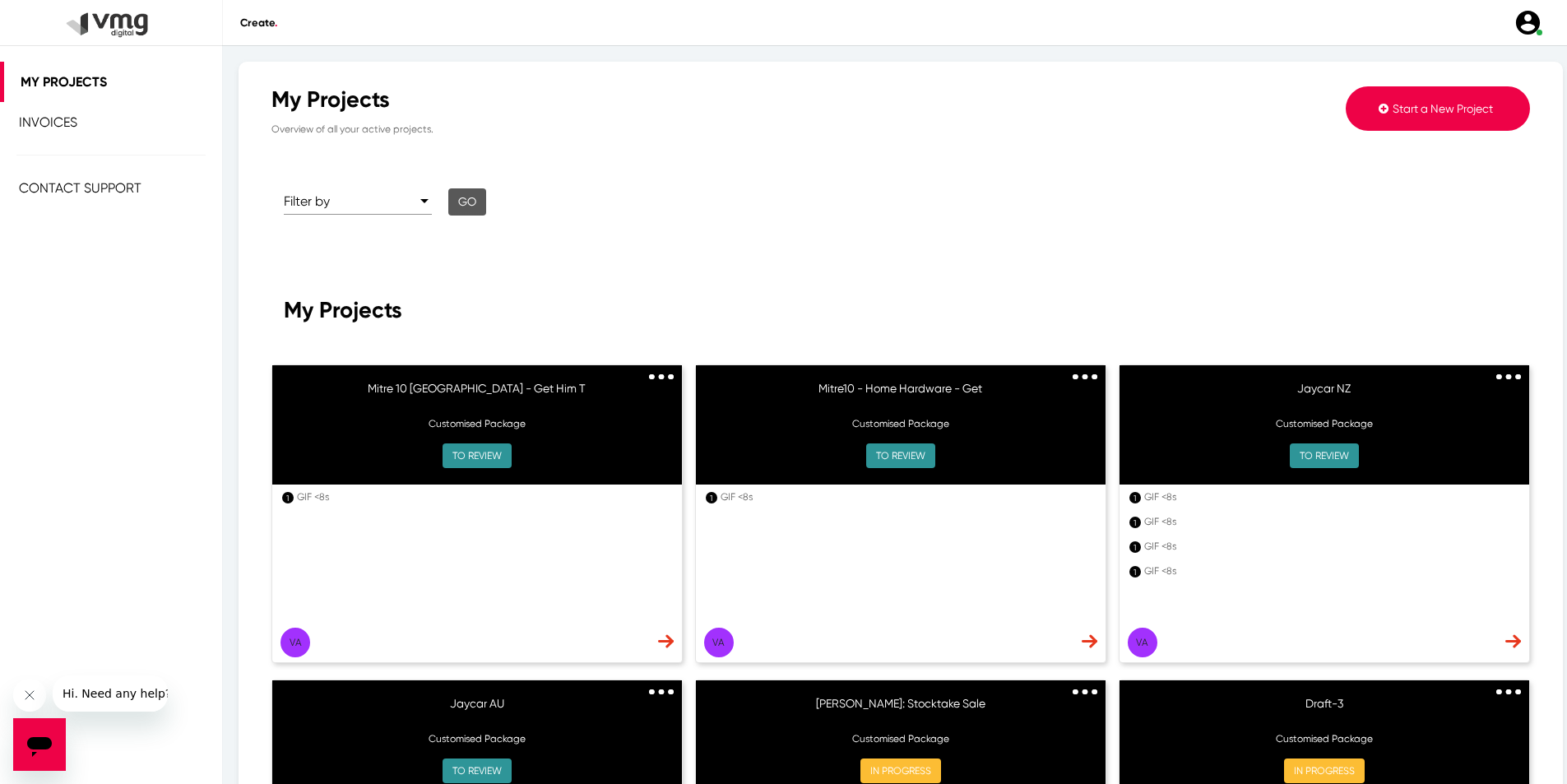
click at [1532, 37] on nav "X My Projects Invoices Create . Hello varsha@redpepperdigital.net! My Profile M…" at bounding box center [784, 23] width 1567 height 45
click at [1525, 24] on img at bounding box center [1528, 22] width 29 height 29
click at [1498, 229] on link "Log out" at bounding box center [1510, 237] width 130 height 24
